Goal: Find specific page/section: Find specific page/section

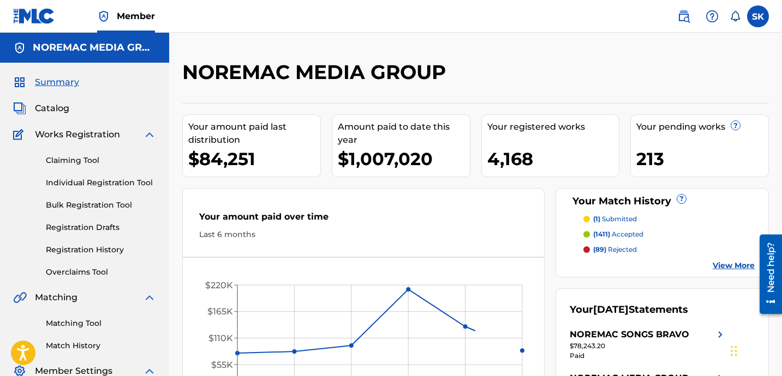
click at [459, 72] on div "NOREMAC MEDIA GROUP" at bounding box center [408, 76] width 452 height 32
click at [55, 112] on span "Catalog" at bounding box center [52, 108] width 34 height 13
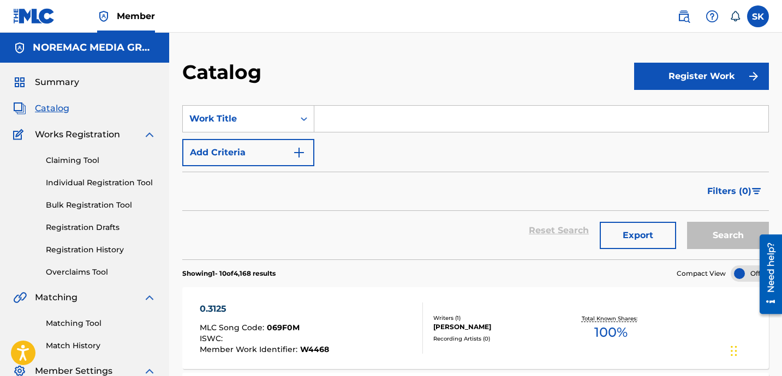
click at [327, 81] on div "Catalog" at bounding box center [408, 76] width 452 height 32
